Goal: Information Seeking & Learning: Find specific page/section

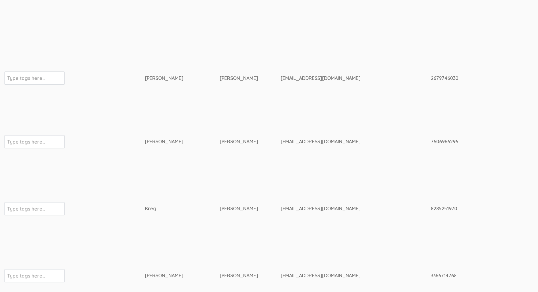
scroll to position [509, 0]
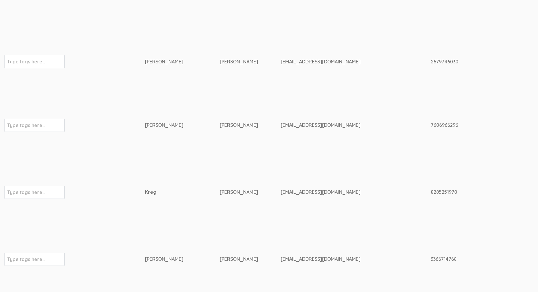
click at [166, 100] on td "[PERSON_NAME]" at bounding box center [182, 125] width 75 height 64
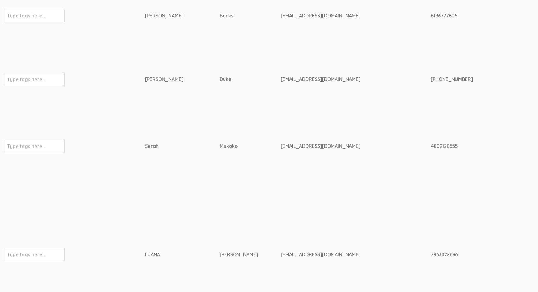
click at [281, 145] on div "[EMAIL_ADDRESS][DOMAIN_NAME]" at bounding box center [345, 146] width 128 height 7
copy tr "[EMAIL_ADDRESS][DOMAIN_NAME]"
click at [155, 168] on td "Serah" at bounding box center [182, 146] width 75 height 70
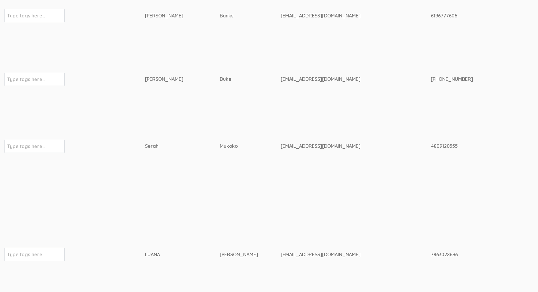
click at [168, 128] on td "Serah" at bounding box center [182, 146] width 75 height 70
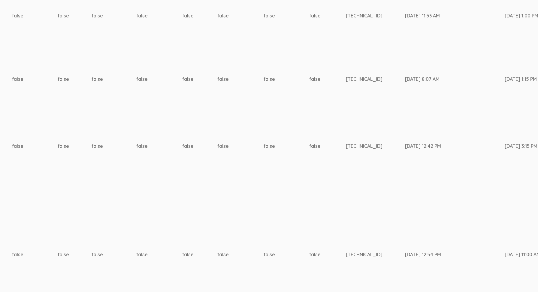
click at [346, 233] on td "[TECHNICAL_ID]" at bounding box center [375, 254] width 59 height 146
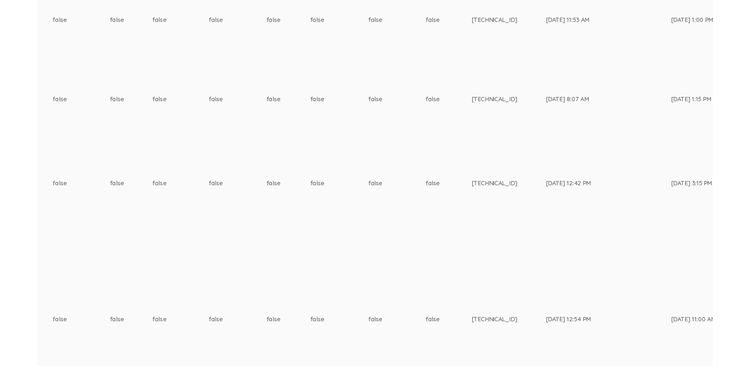
scroll to position [211, 1890]
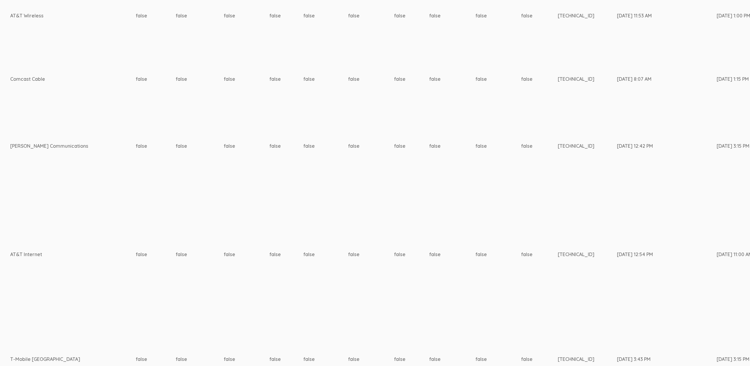
click at [538, 271] on td "[DATE] 12:54 PM" at bounding box center [646, 254] width 59 height 146
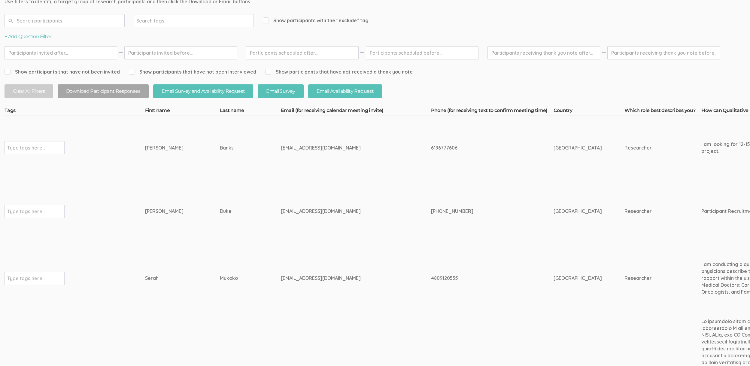
scroll to position [0, 0]
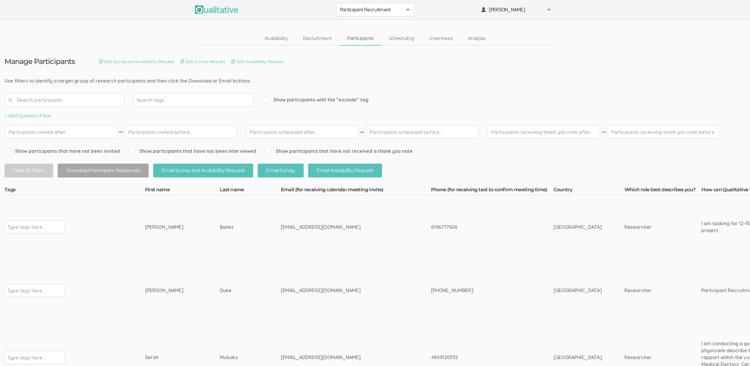
click at [171, 115] on div "+ Add Question Filter" at bounding box center [95, 116] width 180 height 7
click at [193, 247] on td "[PERSON_NAME]" at bounding box center [182, 227] width 75 height 64
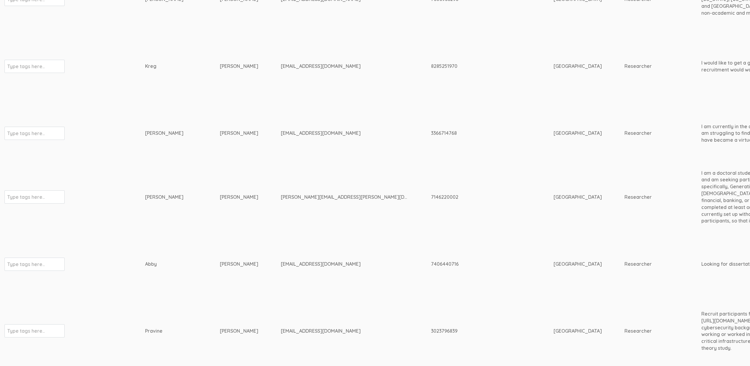
scroll to position [697, 0]
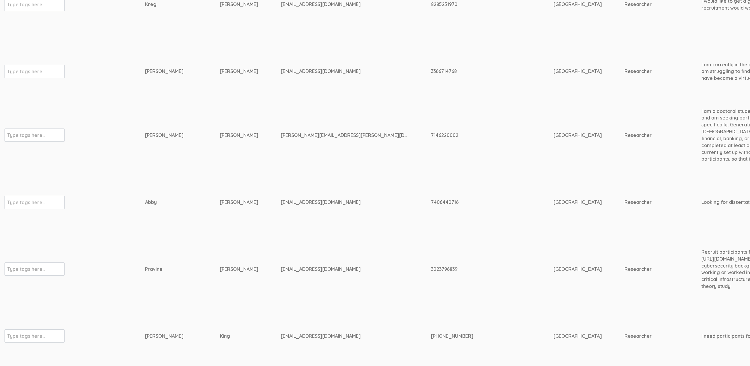
click at [227, 132] on div "[PERSON_NAME]" at bounding box center [239, 135] width 38 height 7
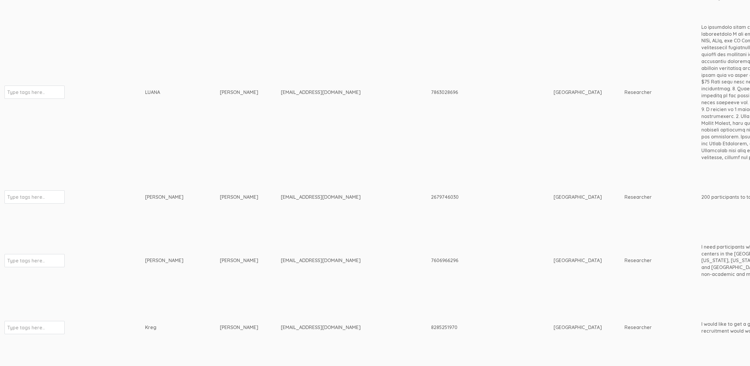
scroll to position [218, 0]
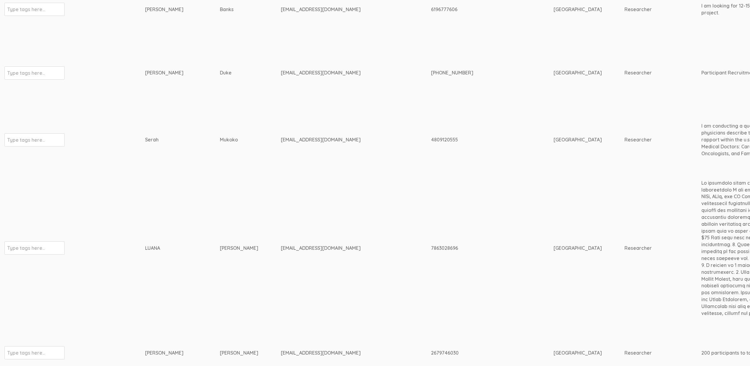
click at [227, 135] on td "Mukoko" at bounding box center [250, 140] width 61 height 70
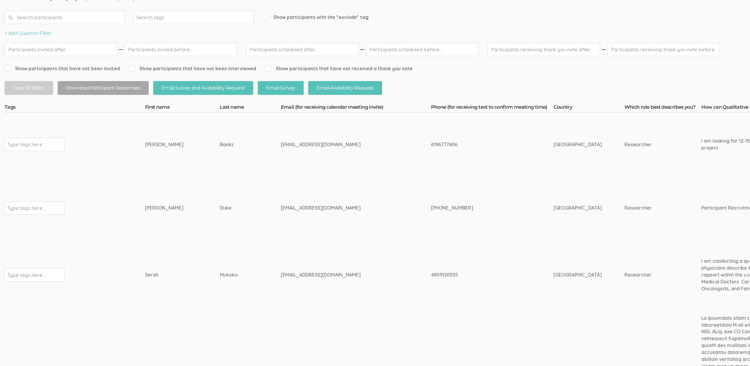
scroll to position [72, 0]
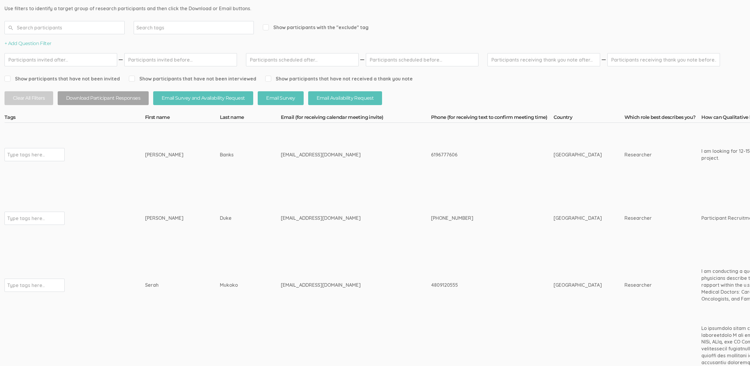
click at [281, 181] on td "[EMAIL_ADDRESS][DOMAIN_NAME]" at bounding box center [356, 155] width 150 height 64
click at [281, 153] on div "[EMAIL_ADDRESS][DOMAIN_NAME]" at bounding box center [345, 154] width 128 height 7
copy tr "[EMAIL_ADDRESS][DOMAIN_NAME]"
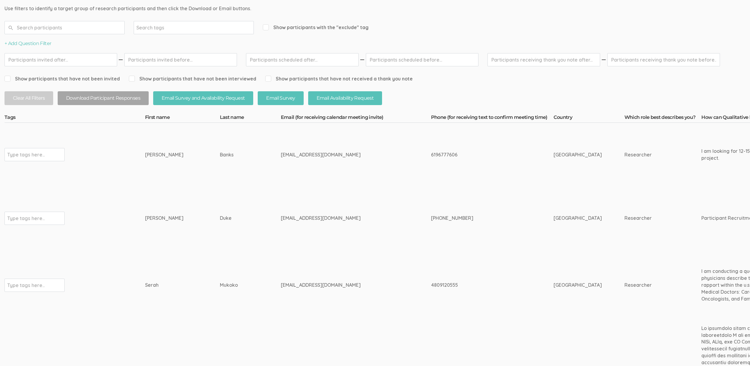
click at [295, 194] on td "[EMAIL_ADDRESS][DOMAIN_NAME]" at bounding box center [356, 219] width 150 height 64
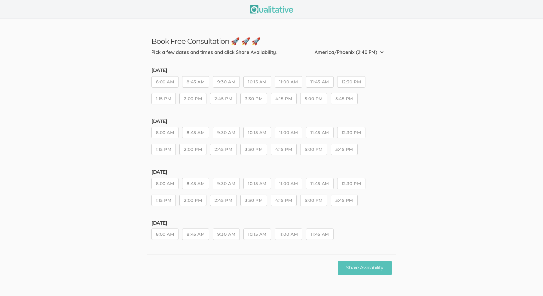
click at [60, 192] on ui-view "Book Free Consultation 🚀 🚀 🚀 Pick a few dates and times and click Share Availab…" at bounding box center [271, 150] width 543 height 263
click at [69, 149] on ui-view "Book Free Consultation 🚀 🚀 🚀 Pick a few dates and times and click Share Availab…" at bounding box center [271, 150] width 543 height 263
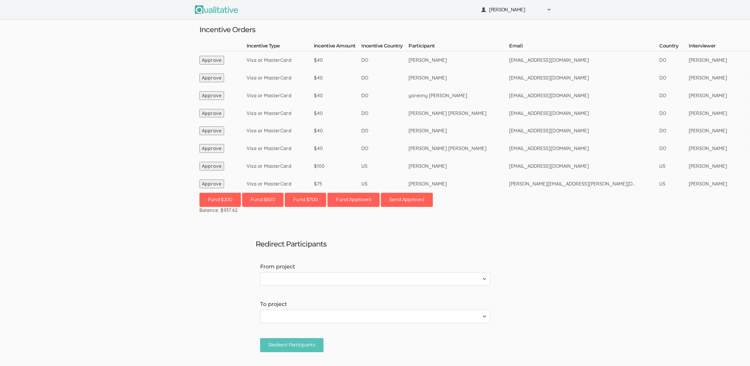
click at [96, 163] on ui-view "Neal Samarakkody Project Workspace Profile Organization Settings" at bounding box center [375, 183] width 750 height 366
